Goal: Navigation & Orientation: Find specific page/section

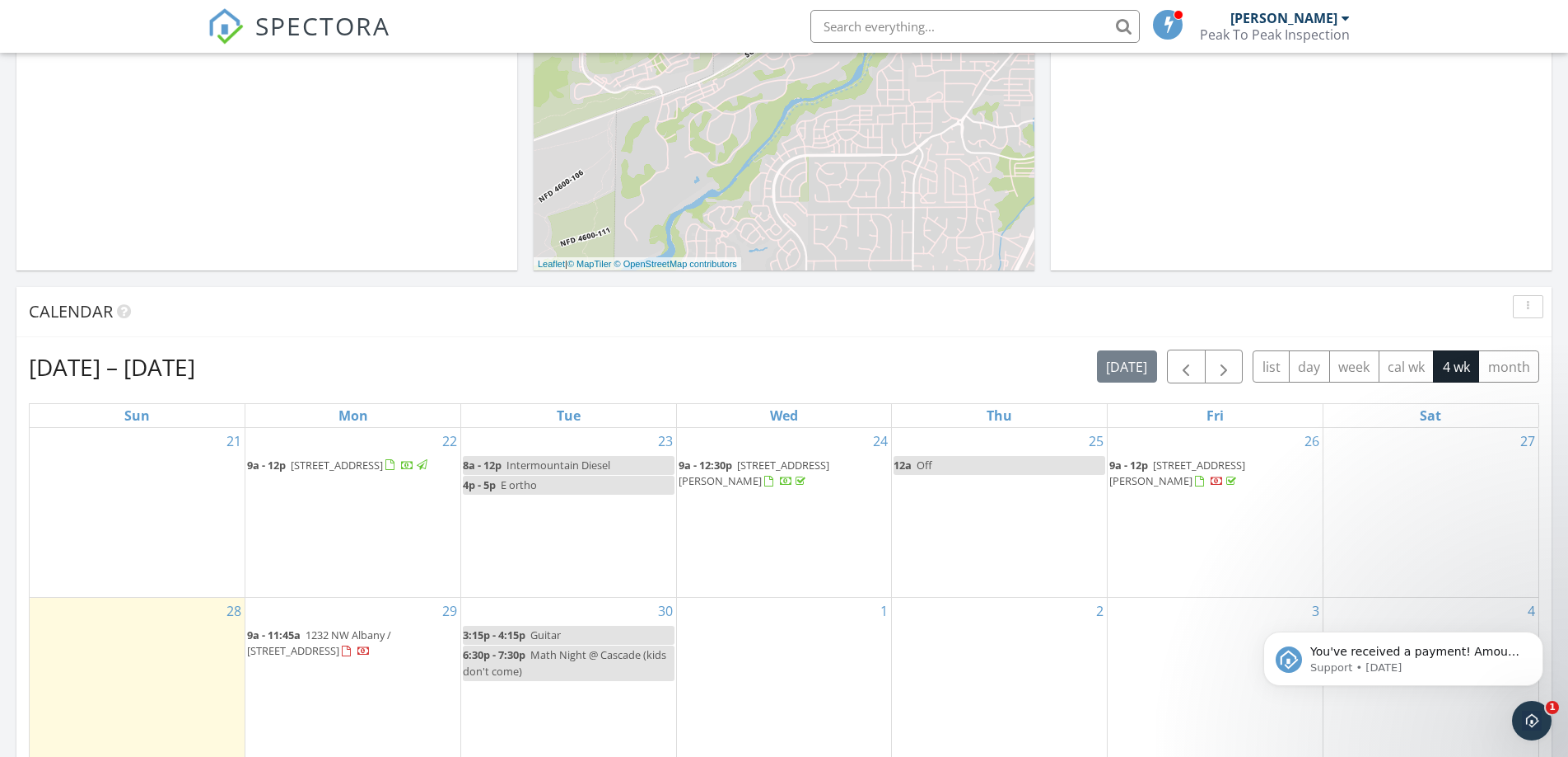
scroll to position [1501, 1569]
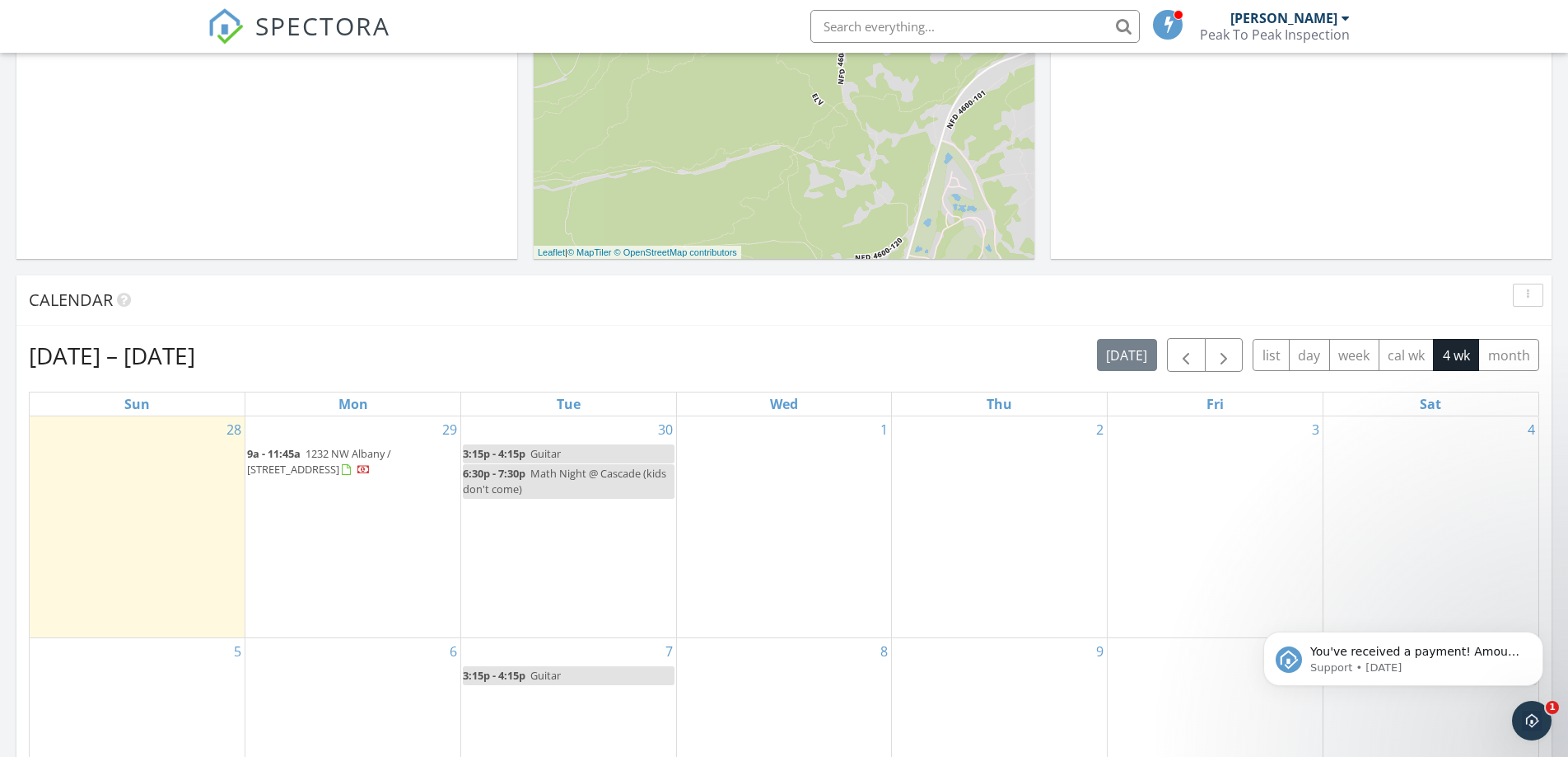
scroll to position [501, 0]
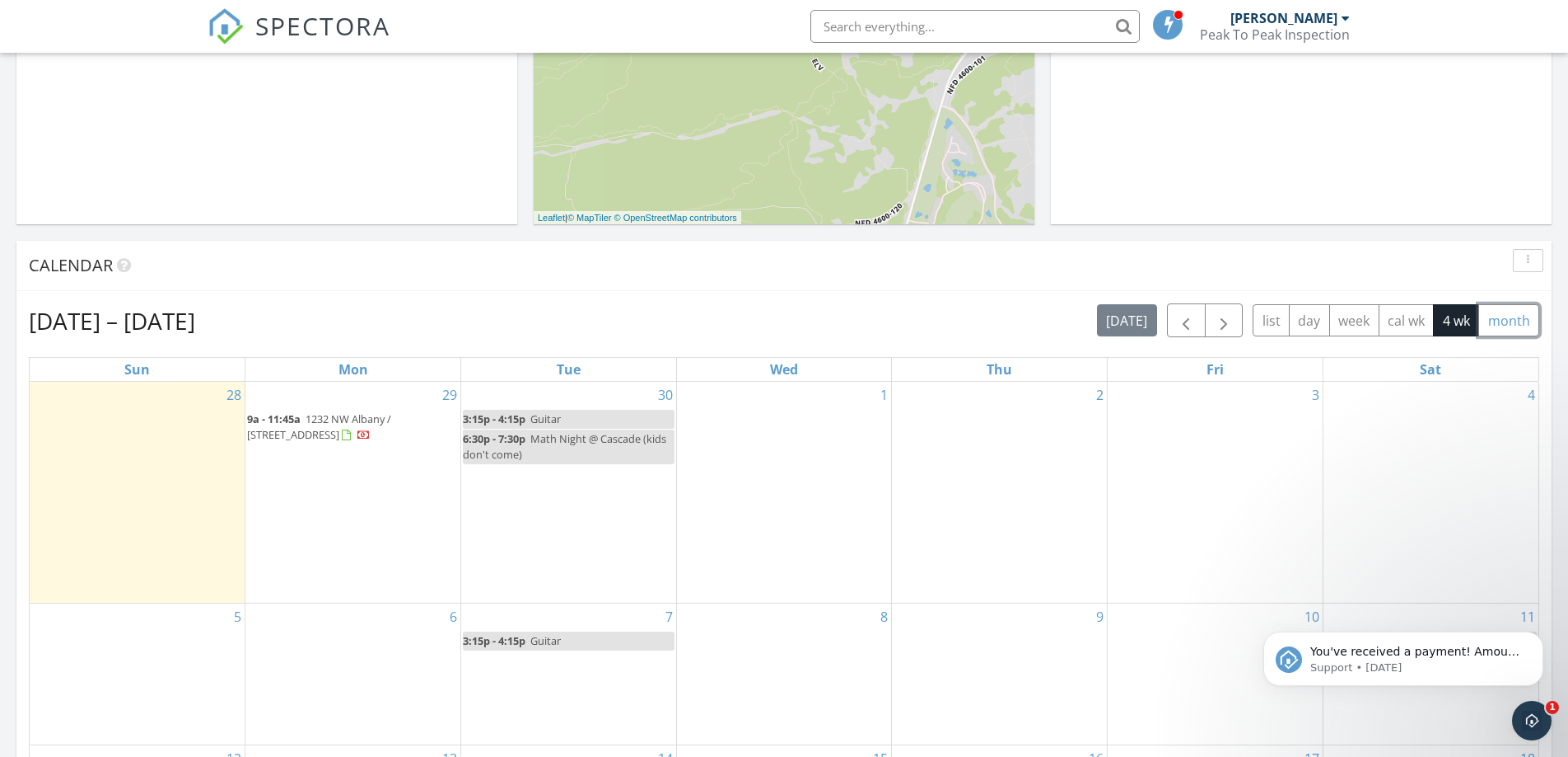
click at [1493, 326] on button "month" at bounding box center [1509, 320] width 61 height 32
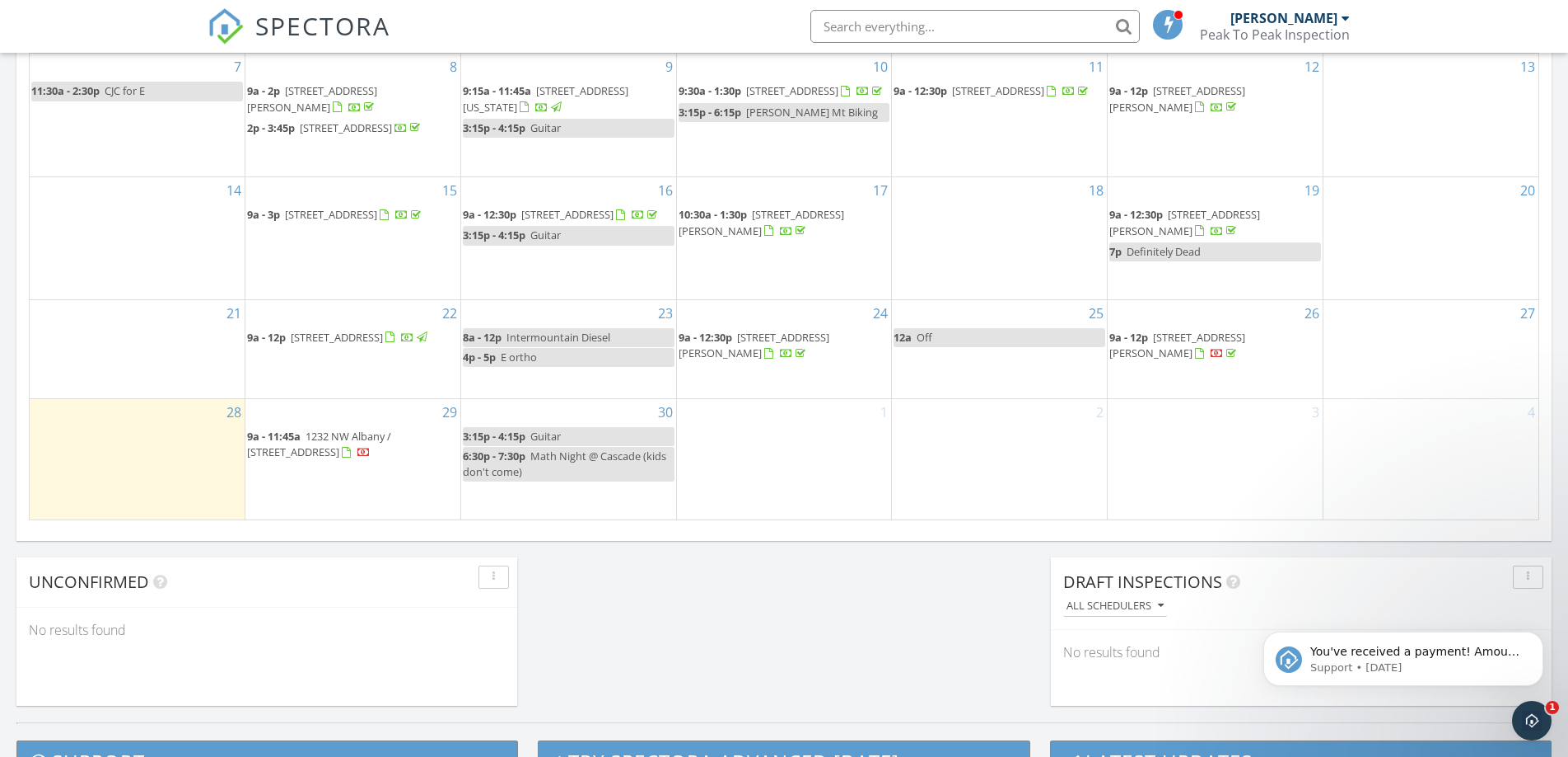
scroll to position [1010, 0]
